Goal: Find contact information: Obtain details needed to contact an individual or organization

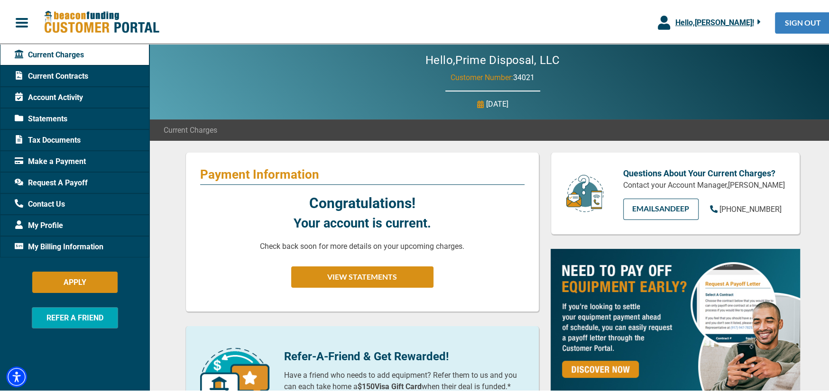
click at [796, 20] on link "SIGN OUT" at bounding box center [803, 21] width 56 height 21
click at [48, 158] on span "Make a Payment" at bounding box center [50, 160] width 71 height 11
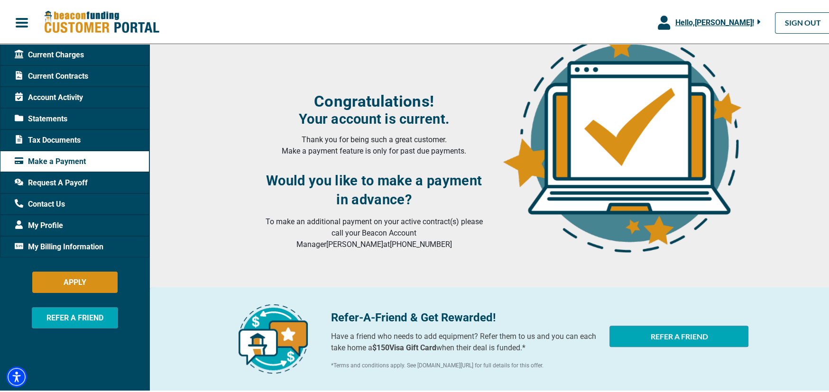
scroll to position [25, 0]
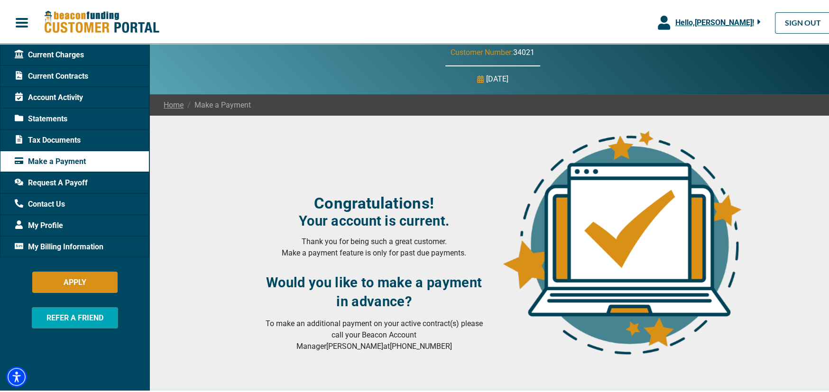
click at [58, 53] on span "Current Charges" at bounding box center [49, 53] width 69 height 11
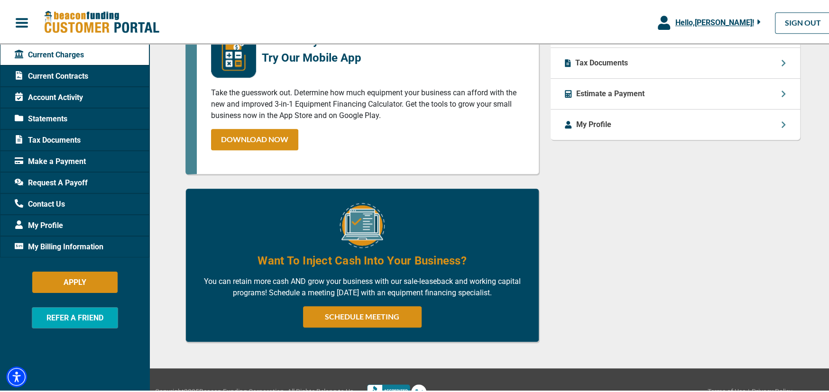
scroll to position [488, 0]
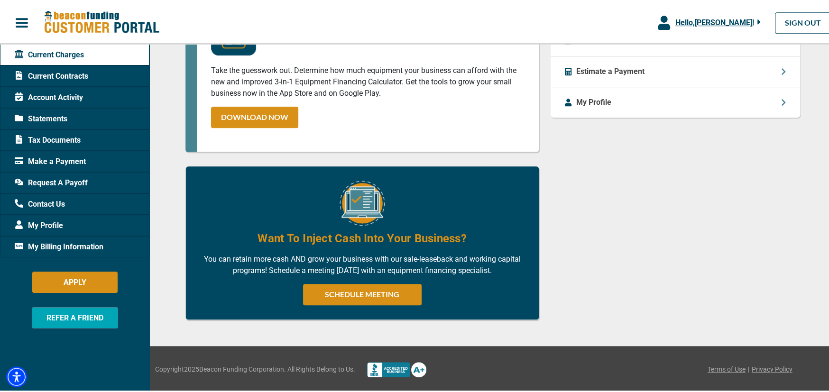
click at [51, 95] on span "Account Activity" at bounding box center [49, 96] width 68 height 11
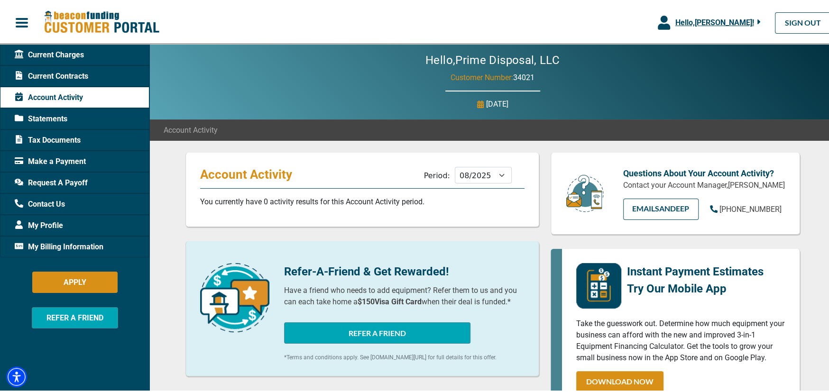
click at [54, 244] on span "My Billing Information" at bounding box center [59, 245] width 89 height 11
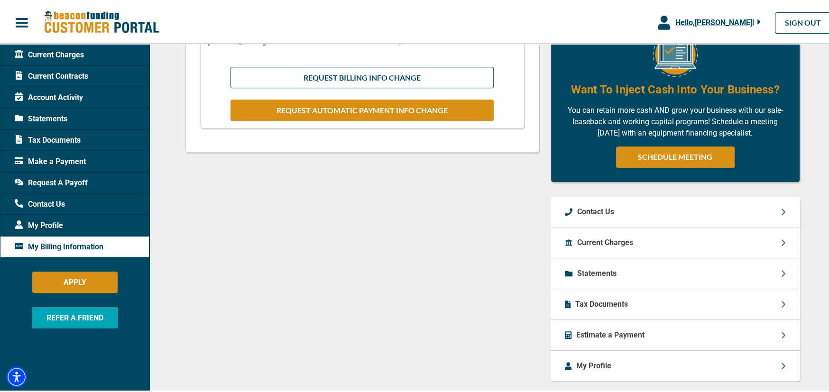
scroll to position [332, 0]
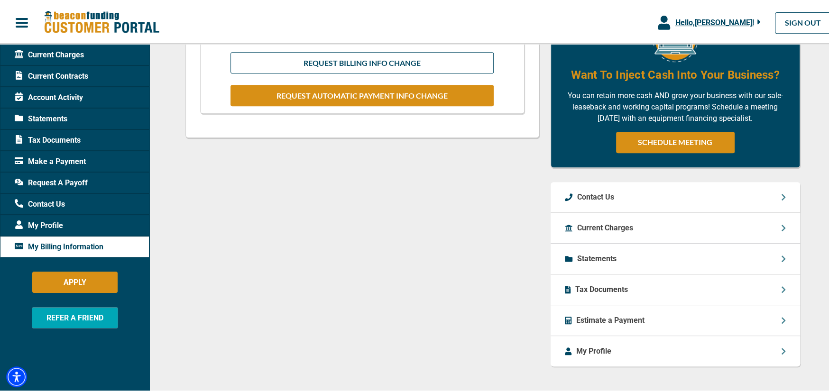
click at [649, 227] on div "Current Charges" at bounding box center [676, 227] width 250 height 31
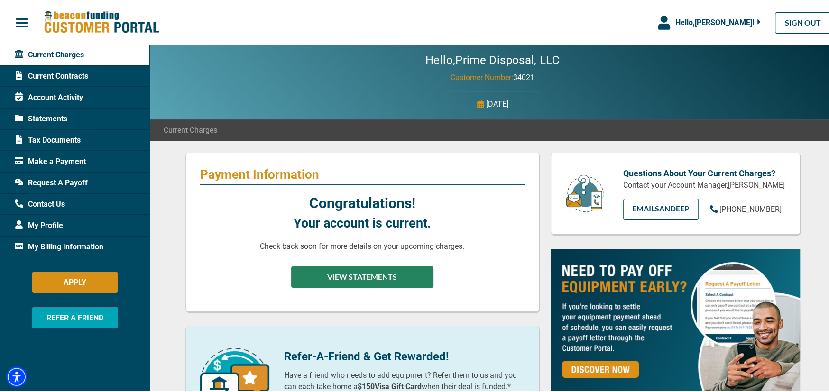
click at [353, 274] on button "VIEW STATEMENTS" at bounding box center [362, 275] width 142 height 21
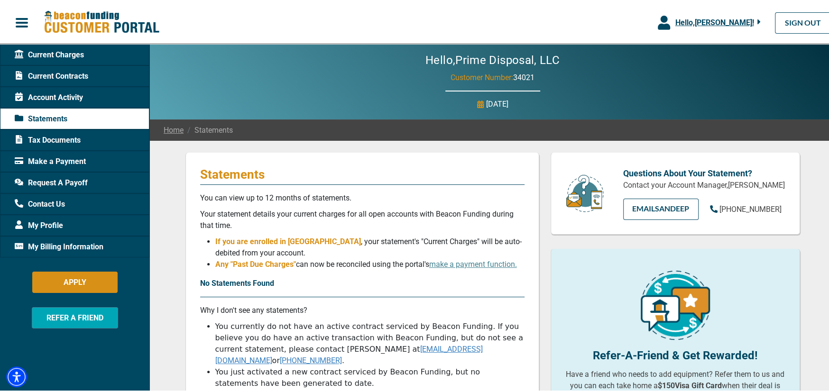
click at [50, 71] on span "Current Contracts" at bounding box center [52, 74] width 74 height 11
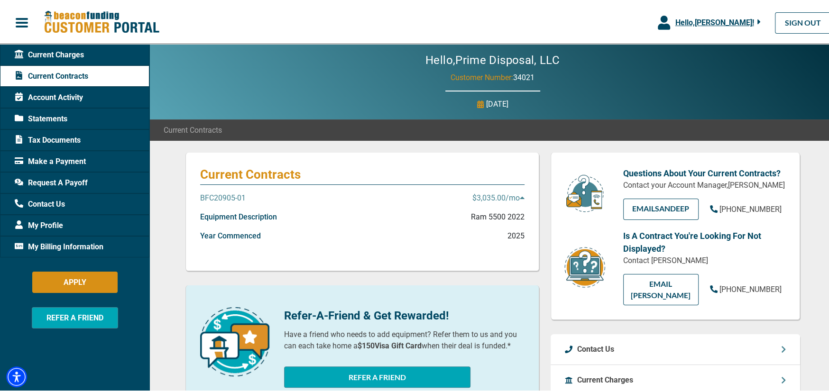
click at [413, 192] on div "BFC20905-01 $3,035.00 /mo" at bounding box center [362, 200] width 325 height 19
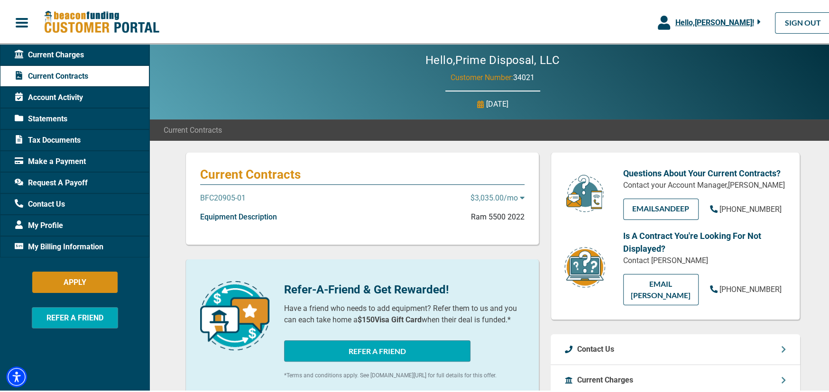
click at [413, 192] on div "BFC20905-01 $3,035.00 /mo" at bounding box center [362, 200] width 325 height 19
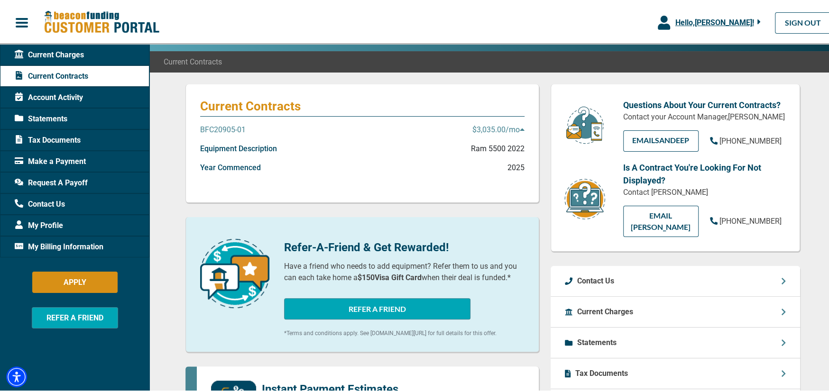
scroll to position [47, 0]
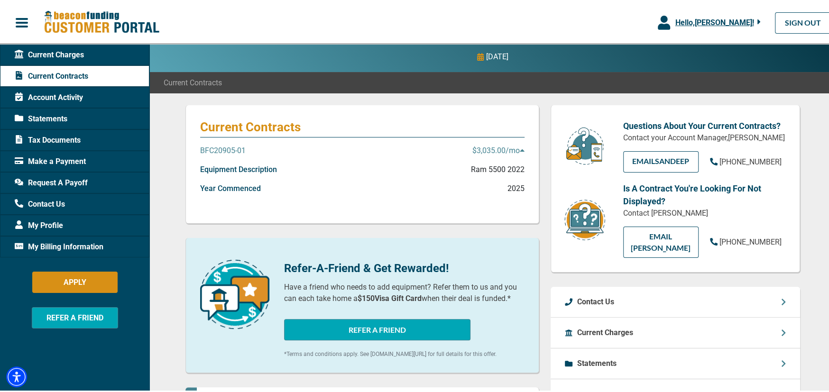
click at [205, 150] on p "BFC20905-01" at bounding box center [223, 149] width 46 height 11
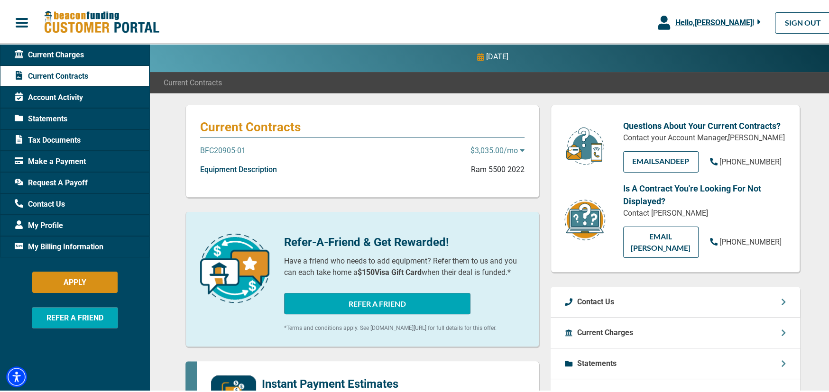
click at [223, 143] on div "Current Contracts BFC20905-01 $3,035.00 /mo Equipment Description Ram 5500 2022…" at bounding box center [363, 150] width 354 height 93
click at [223, 148] on p "BFC20905-01" at bounding box center [223, 149] width 46 height 11
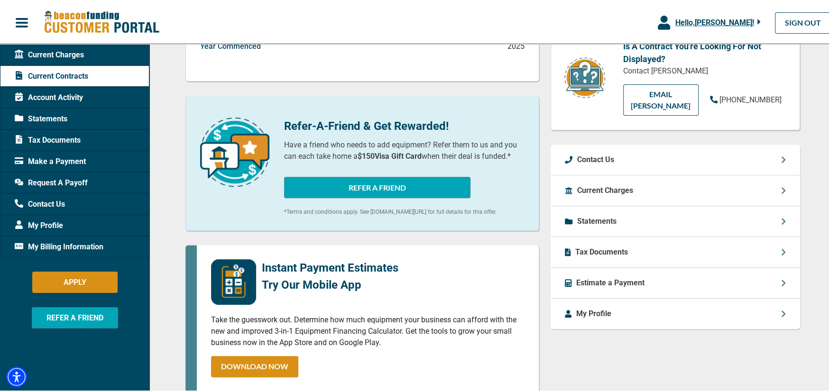
click at [605, 219] on p "Statements" at bounding box center [596, 219] width 39 height 11
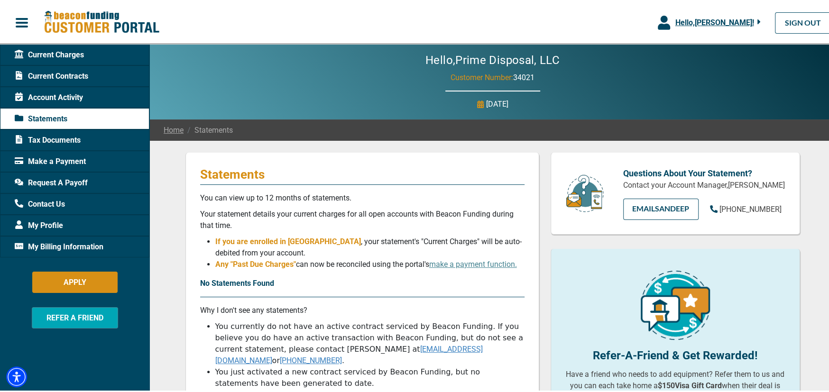
click at [667, 307] on img at bounding box center [675, 304] width 69 height 69
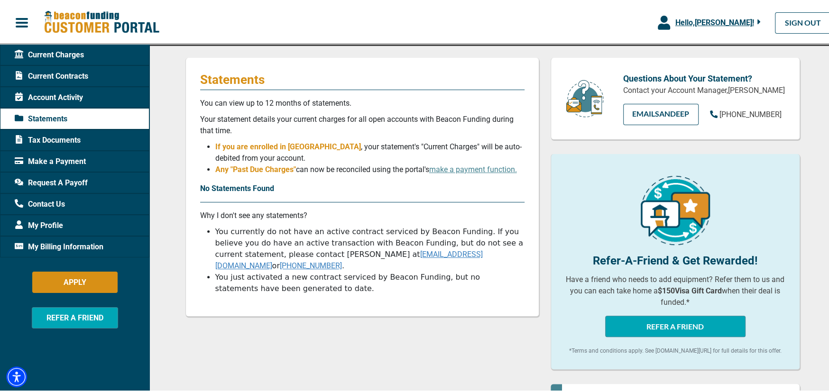
drag, startPoint x: 696, startPoint y: 314, endPoint x: 575, endPoint y: 265, distance: 129.9
click at [575, 265] on div "Refer-A-Friend & Get Rewarded! Have a friend who needs to add equipment? Refer …" at bounding box center [676, 283] width 232 height 64
click at [571, 242] on div at bounding box center [676, 213] width 232 height 76
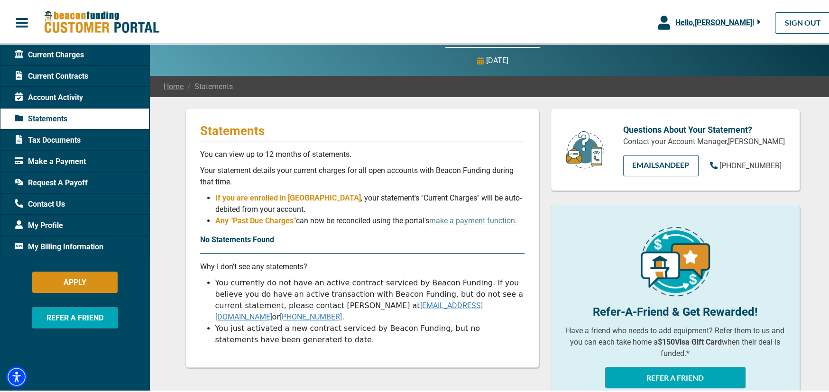
scroll to position [0, 0]
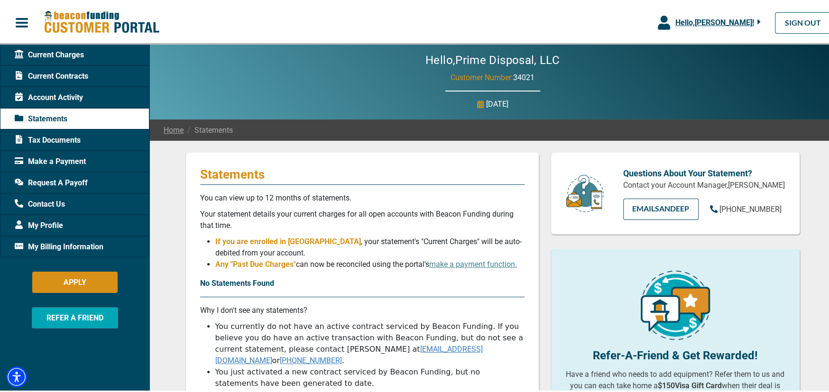
click at [53, 246] on span "My Billing Information" at bounding box center [59, 245] width 89 height 11
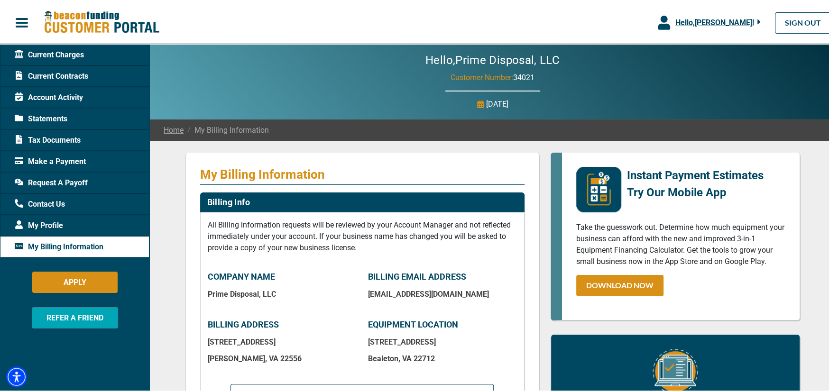
click at [51, 220] on span "My Profile" at bounding box center [39, 224] width 48 height 11
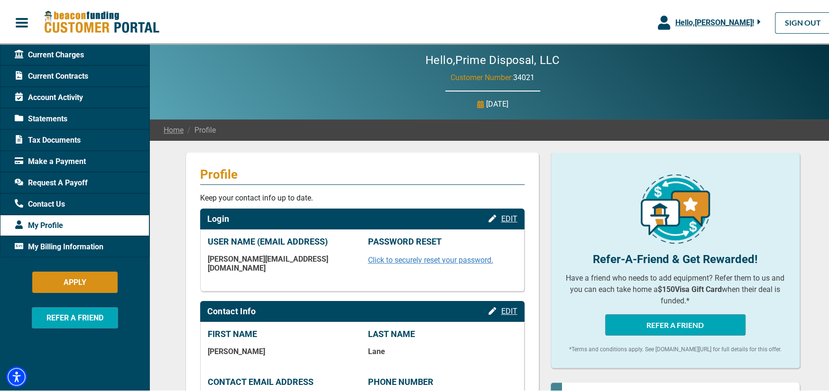
click at [51, 203] on span "Contact Us" at bounding box center [40, 202] width 50 height 11
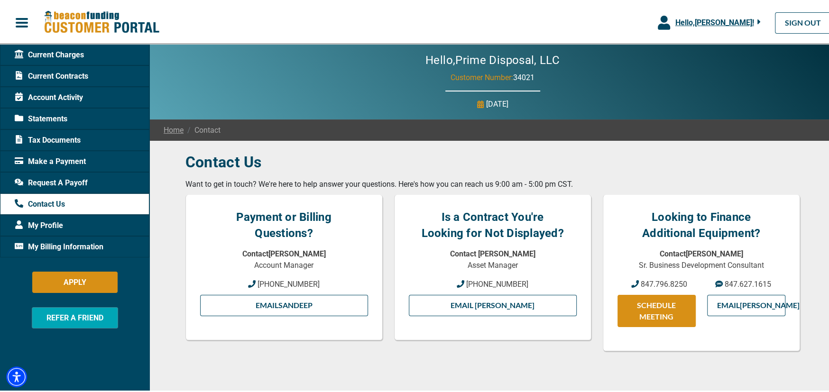
click at [46, 221] on span "My Profile" at bounding box center [39, 224] width 48 height 11
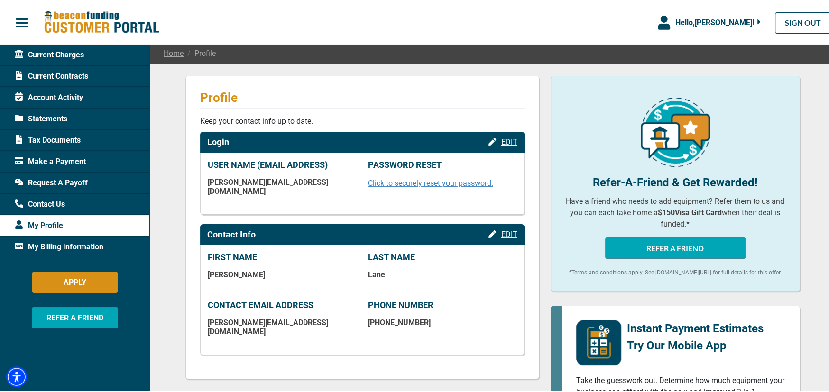
scroll to position [95, 0]
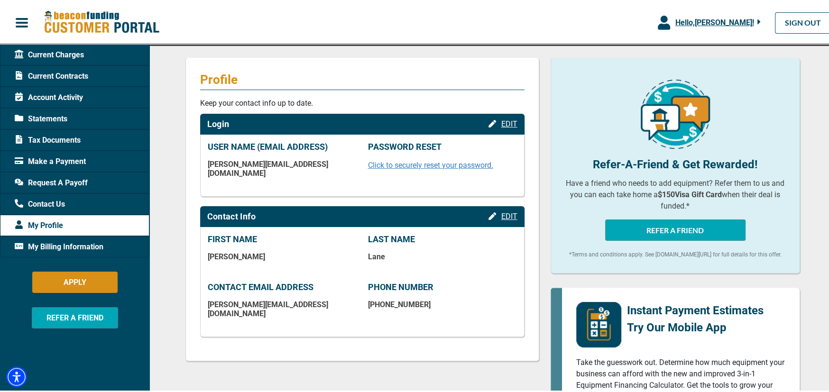
click at [60, 205] on span "Contact Us" at bounding box center [40, 202] width 50 height 11
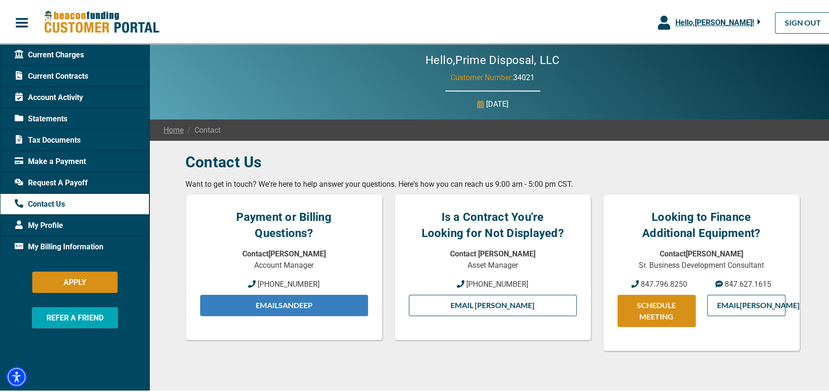
click at [287, 303] on link "Email Sandeep" at bounding box center [284, 304] width 168 height 21
click at [288, 302] on link "Email Sandeep" at bounding box center [284, 304] width 168 height 21
click at [298, 304] on link "Email Sandeep" at bounding box center [284, 304] width 168 height 21
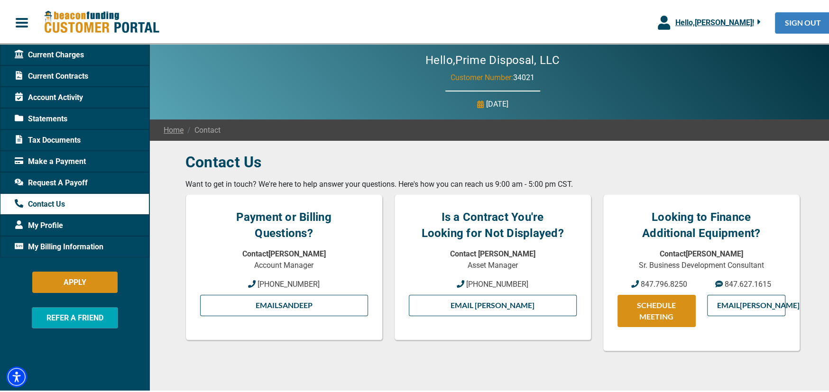
click at [806, 19] on link "SIGN OUT" at bounding box center [803, 21] width 56 height 21
